Goal: Navigation & Orientation: Find specific page/section

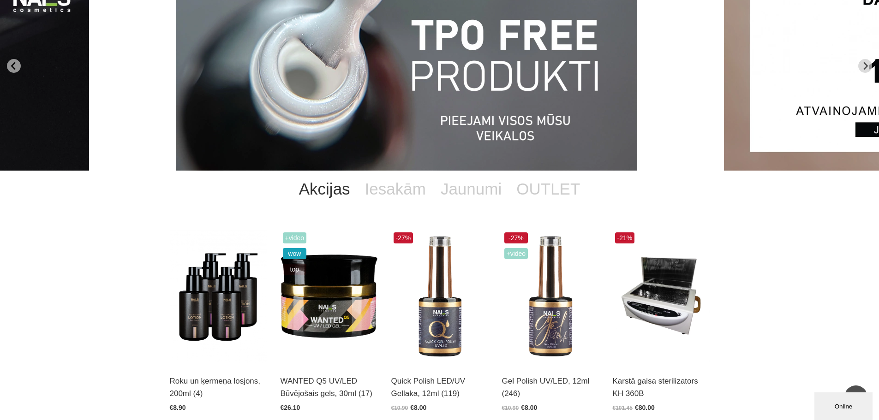
scroll to position [19, 0]
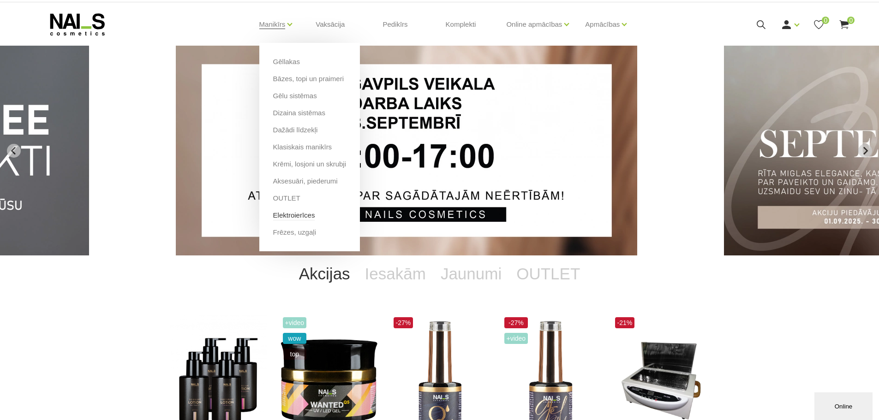
click at [300, 215] on link "Elektroierīces" at bounding box center [294, 215] width 42 height 10
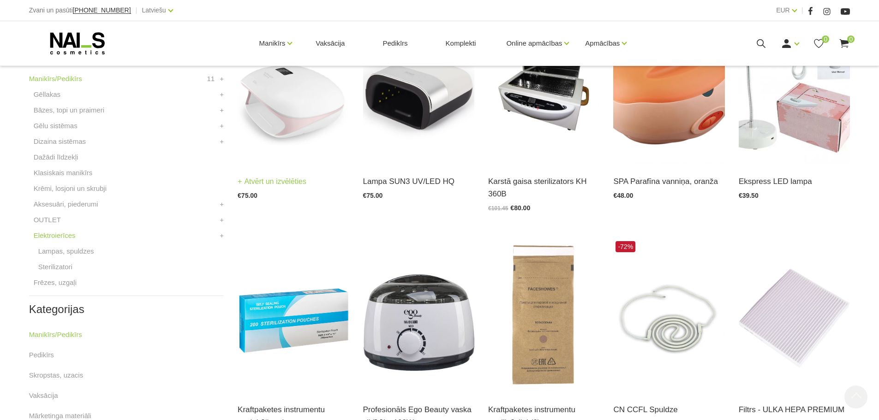
scroll to position [277, 0]
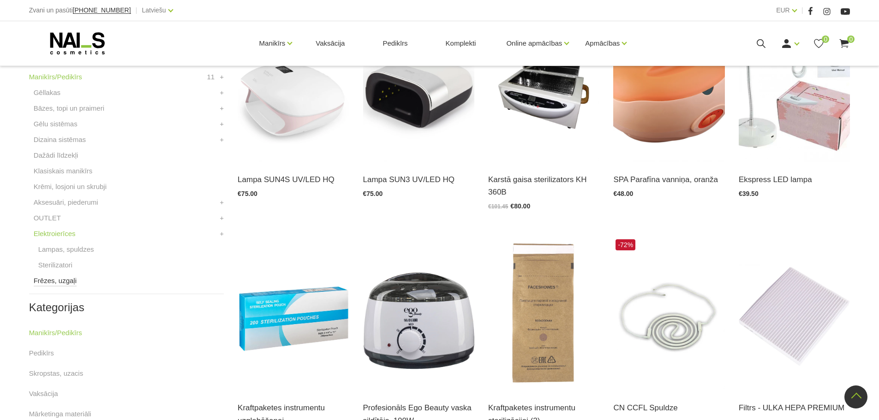
click at [66, 281] on link "Frēzes, uzgaļi" at bounding box center [55, 280] width 43 height 11
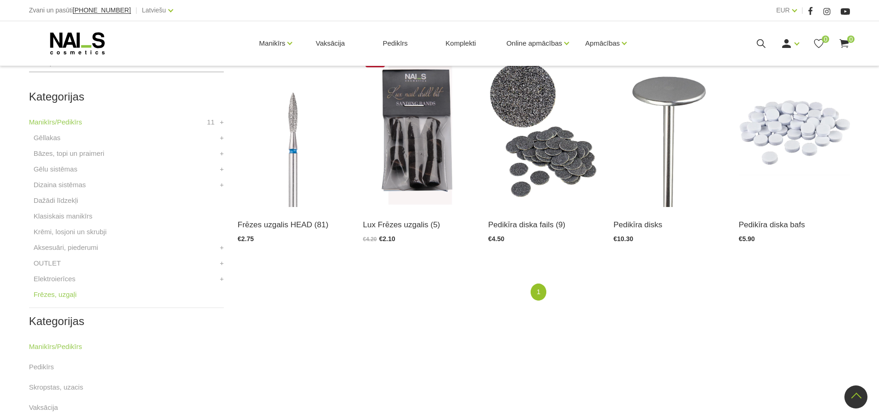
scroll to position [231, 0]
click at [62, 278] on link "Elektroierīces" at bounding box center [55, 280] width 42 height 11
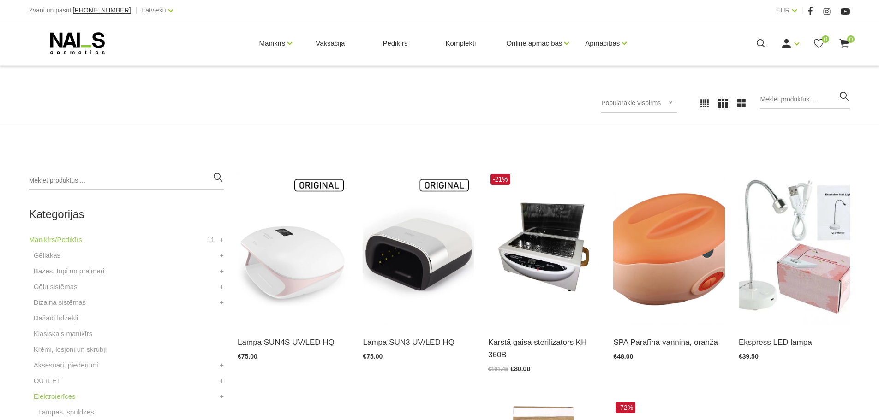
scroll to position [277, 0]
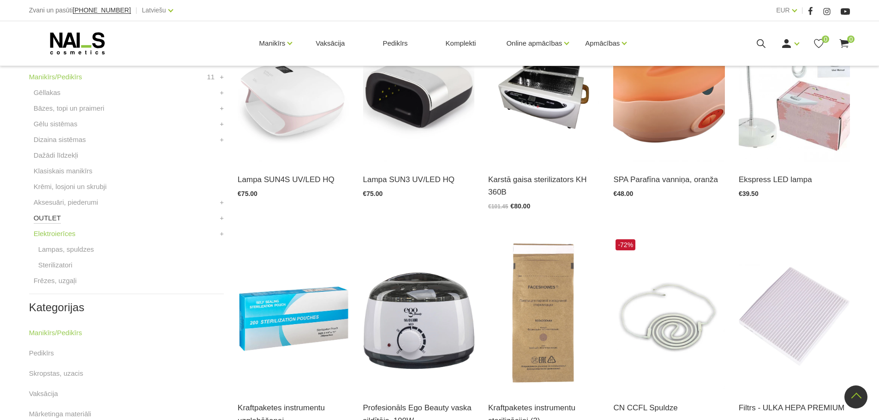
click at [44, 218] on link "OUTLET" at bounding box center [47, 218] width 27 height 11
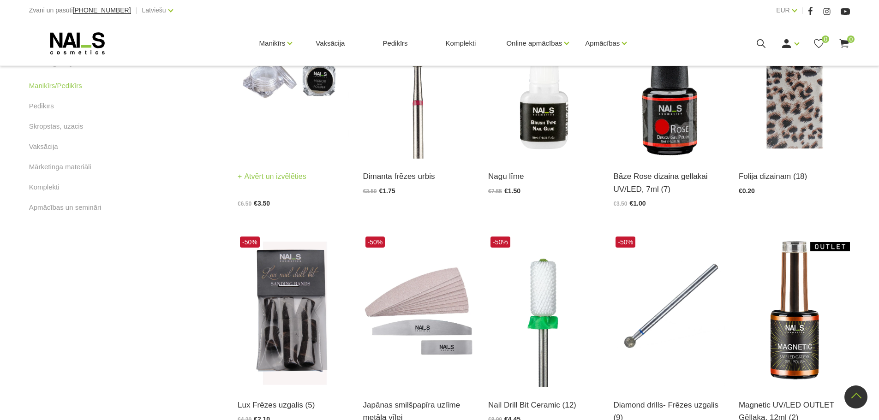
scroll to position [369, 0]
